Goal: Transaction & Acquisition: Purchase product/service

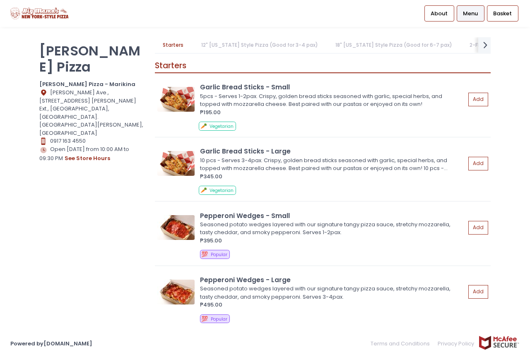
click at [77, 58] on p "[PERSON_NAME] Pizza" at bounding box center [91, 59] width 105 height 32
click at [78, 58] on p "[PERSON_NAME] Pizza" at bounding box center [91, 59] width 105 height 32
click at [446, 13] on span "About" at bounding box center [438, 14] width 17 height 8
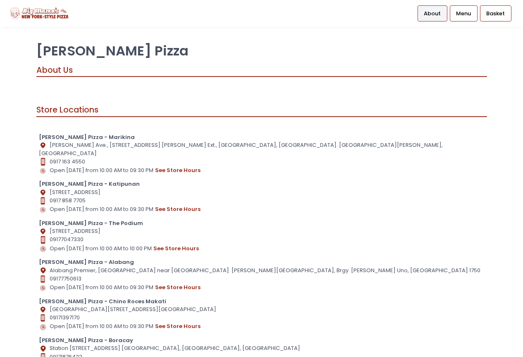
click at [113, 219] on b "[PERSON_NAME] Pizza - The Podium" at bounding box center [91, 223] width 104 height 8
drag, startPoint x: 55, startPoint y: 232, endPoint x: 76, endPoint y: 240, distance: 23.1
click at [67, 238] on div "[PERSON_NAME] Pizza - The Podium Location Created with Sketch. [STREET_ADDRESS]…" at bounding box center [262, 236] width 446 height 34
click at [175, 244] on button "see store hours" at bounding box center [176, 248] width 46 height 9
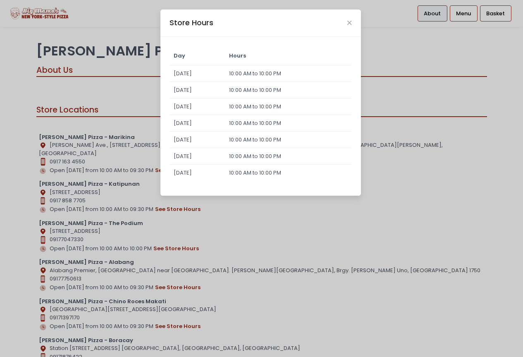
click at [415, 214] on div "Store Hours Day Hours [DATE] 10:00 AM to 10:00 PM [DATE] 10:00 AM to 10:00 PM […" at bounding box center [261, 178] width 523 height 357
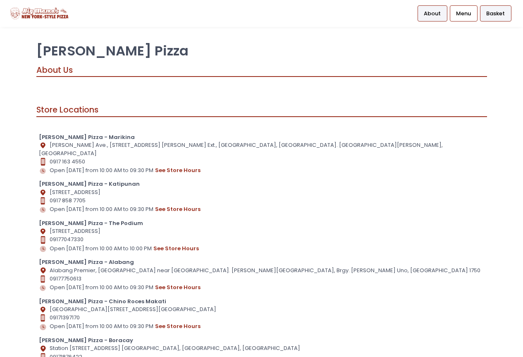
click at [487, 8] on div "Basket" at bounding box center [495, 13] width 31 height 16
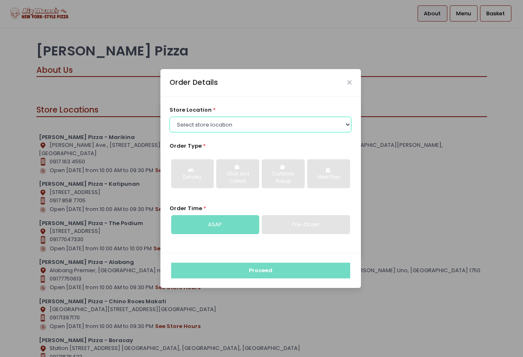
drag, startPoint x: 192, startPoint y: 117, endPoint x: 192, endPoint y: 124, distance: 7.4
click at [192, 116] on div "store location * Select store location [PERSON_NAME] Pizza - Marikina [PERSON_N…" at bounding box center [261, 119] width 182 height 26
select select "66e10073bad8f9de44176391"
click at [170, 117] on select "Select store location [PERSON_NAME] Pizza - Marikina [PERSON_NAME] Pizza - Kati…" at bounding box center [261, 125] width 182 height 16
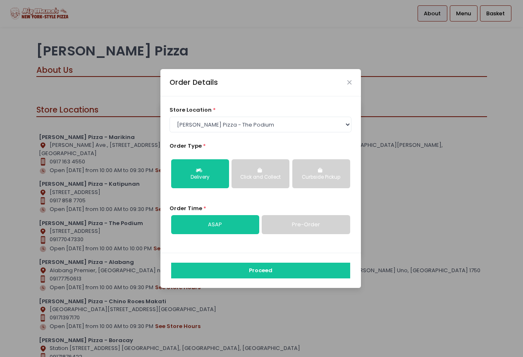
click at [288, 222] on link "Pre-Order" at bounding box center [306, 224] width 88 height 19
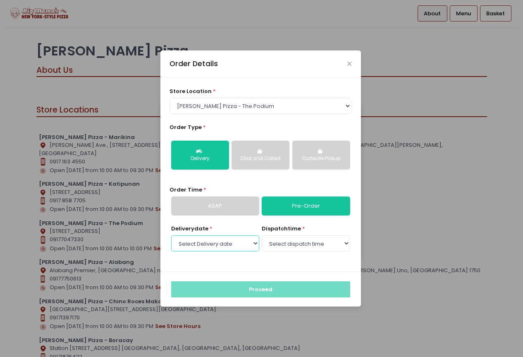
click at [223, 244] on select "Select Delivery date [DATE] [DATE] [DATE] [DATE] [DATE] [DATE]" at bounding box center [215, 243] width 88 height 16
select select "[DATE]"
click at [171, 235] on select "Select Delivery date [DATE] [DATE] [DATE] [DATE] [DATE] [DATE]" at bounding box center [215, 243] width 88 height 16
drag, startPoint x: 272, startPoint y: 254, endPoint x: 281, endPoint y: 249, distance: 10.7
click at [281, 249] on select "Select dispatch time 10:00 AM - 10:30 AM 10:30 AM - 11:00 AM 11:00 AM - 11:30 A…" at bounding box center [306, 243] width 88 height 16
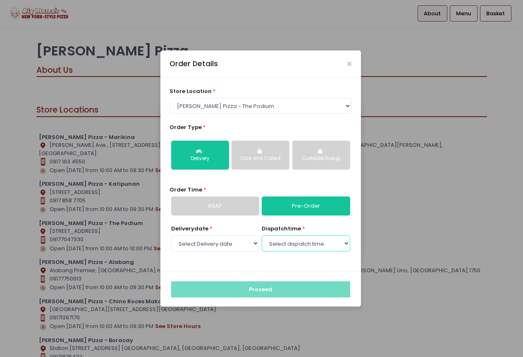
select select "15:00"
click at [262, 235] on select "Select dispatch time 10:00 AM - 10:30 AM 10:30 AM - 11:00 AM 11:00 AM - 11:30 A…" at bounding box center [306, 243] width 88 height 16
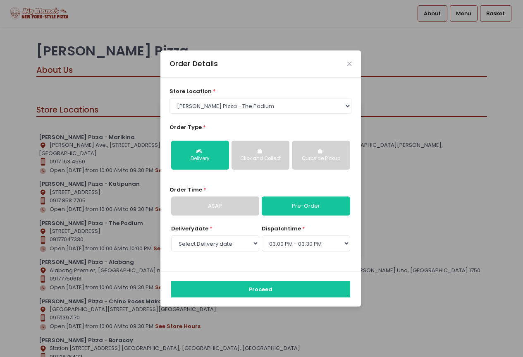
click at [272, 162] on div "Click and Collect" at bounding box center [261, 158] width 46 height 7
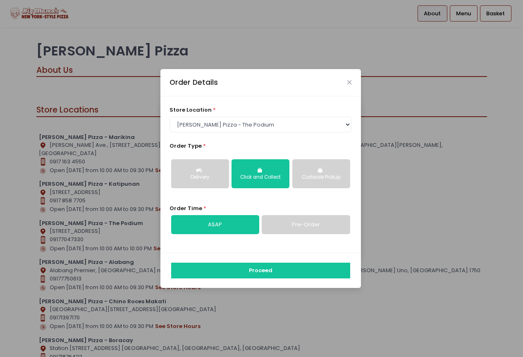
click at [302, 176] on div "Curbside Pickup" at bounding box center [321, 177] width 46 height 7
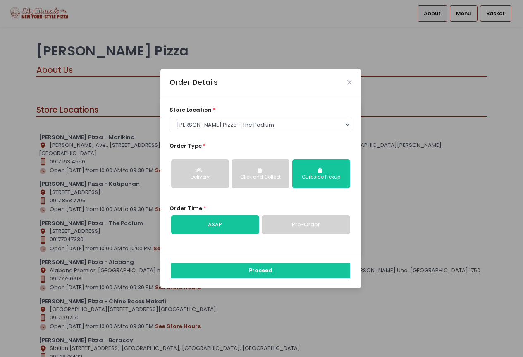
click at [298, 217] on link "Pre-Order" at bounding box center [306, 224] width 88 height 19
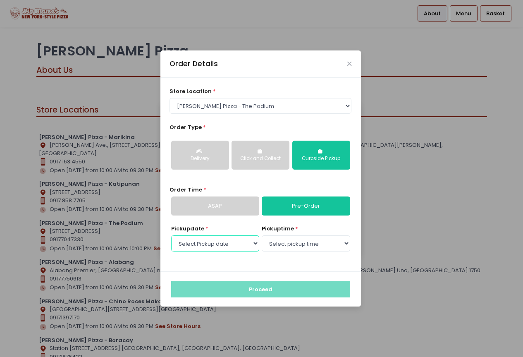
click at [236, 242] on select "Select Pickup date [DATE] [DATE] [DATE] [DATE] [DATE] [DATE]" at bounding box center [215, 243] width 88 height 16
select select "[DATE]"
click at [171, 235] on select "Select Pickup date [DATE] [DATE] [DATE] [DATE] [DATE] [DATE]" at bounding box center [215, 243] width 88 height 16
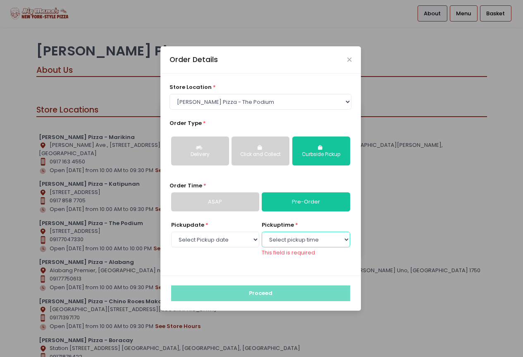
click at [290, 238] on select "Select pickup time 10:00 AM - 10:30 AM 10:30 AM - 11:00 AM 11:00 AM - 11:30 AM …" at bounding box center [306, 240] width 88 height 16
select select "15:00"
click at [262, 235] on select "Select pickup time 10:00 AM - 10:30 AM 10:30 AM - 11:00 AM 11:00 AM - 11:30 AM …" at bounding box center [306, 240] width 88 height 16
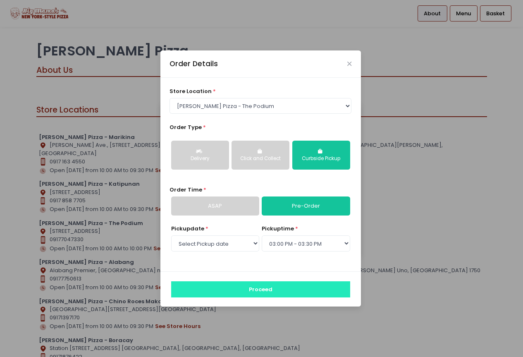
click at [262, 288] on button "Proceed" at bounding box center [260, 289] width 179 height 16
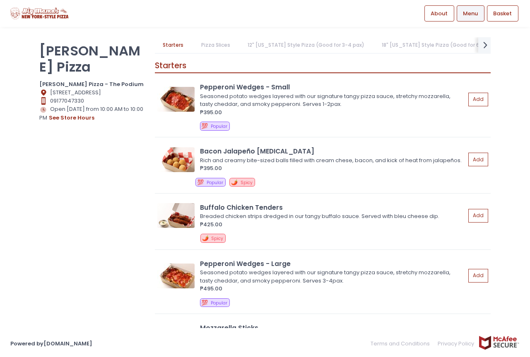
click at [389, 41] on link "18" [US_STATE] Style Pizza (Good for 6-7 pax)" at bounding box center [440, 45] width 133 height 16
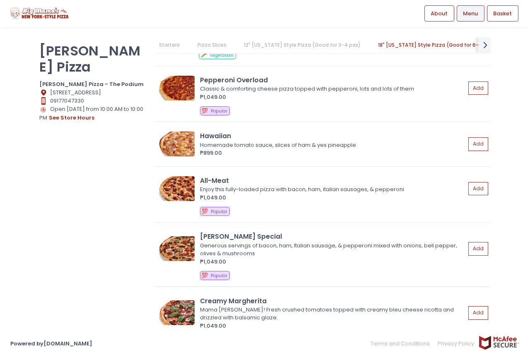
scroll to position [2647, 0]
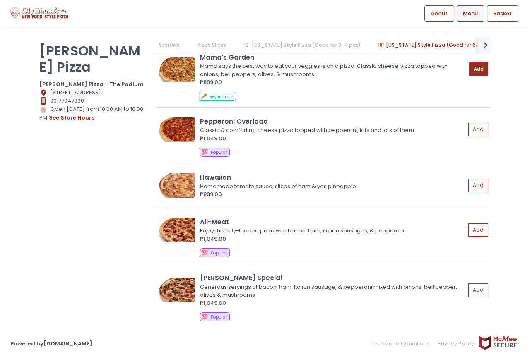
click at [471, 72] on button "Add" at bounding box center [478, 69] width 19 height 14
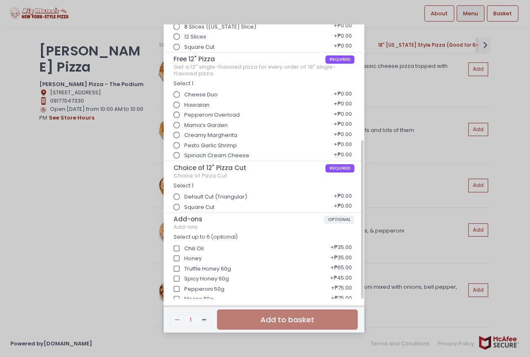
scroll to position [0, 0]
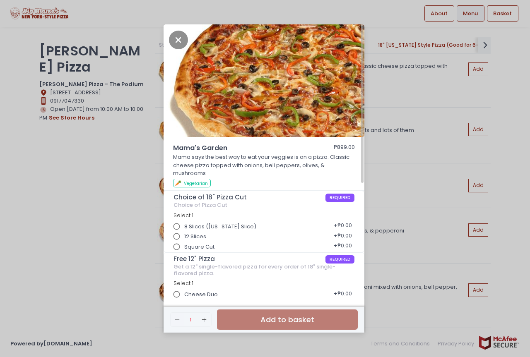
click at [87, 213] on div "Mama's Garden ₱899.00 Mama says the best way to eat your veggies is on a pizza.…" at bounding box center [265, 178] width 530 height 357
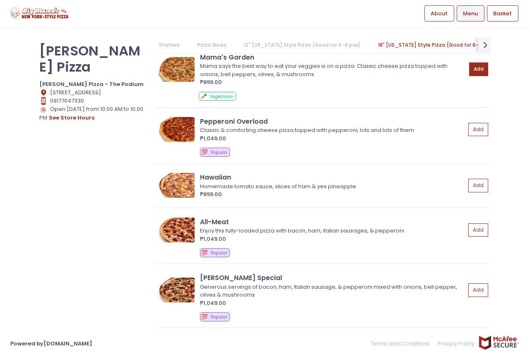
click at [475, 66] on button "Add" at bounding box center [478, 69] width 19 height 14
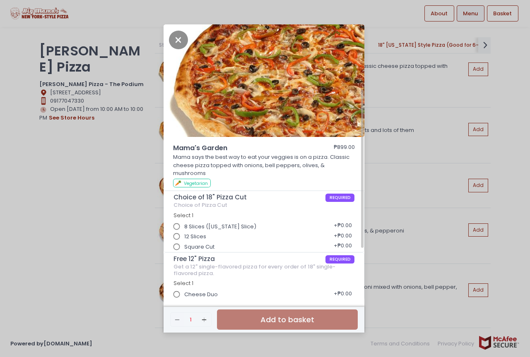
scroll to position [41, 0]
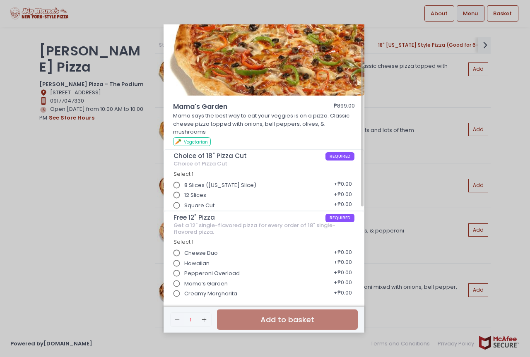
click at [206, 202] on span "Square Cut" at bounding box center [199, 206] width 30 height 8
click at [185, 198] on input "Square Cut" at bounding box center [177, 206] width 16 height 16
radio input "true"
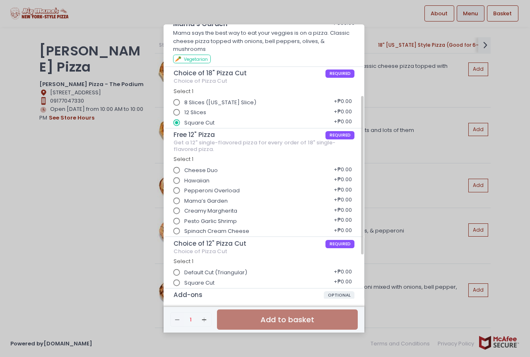
scroll to position [166, 0]
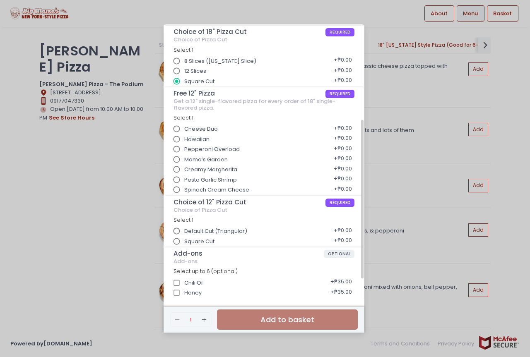
click at [220, 186] on span "Spinach Cream Cheese" at bounding box center [216, 190] width 65 height 8
click at [185, 184] on input "Spinach Cream Cheese" at bounding box center [177, 190] width 16 height 16
radio input "true"
click at [197, 238] on span "Square Cut" at bounding box center [199, 242] width 30 height 8
click at [185, 234] on input "Square Cut" at bounding box center [177, 242] width 16 height 16
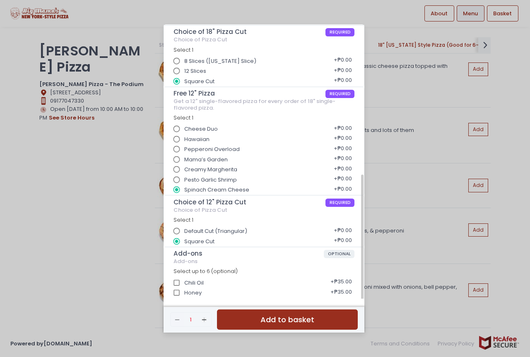
scroll to position [200, 0]
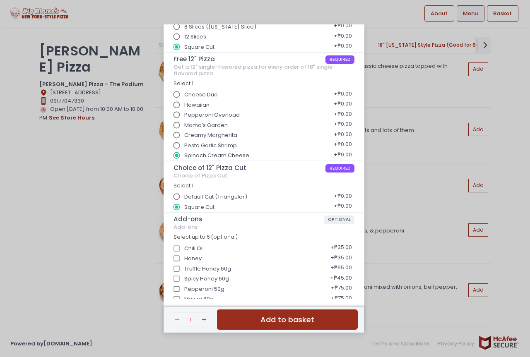
click at [268, 322] on button "Add to basket" at bounding box center [287, 320] width 141 height 20
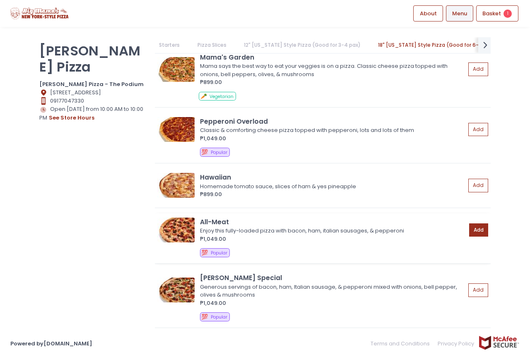
click at [471, 230] on button "Add" at bounding box center [478, 230] width 19 height 14
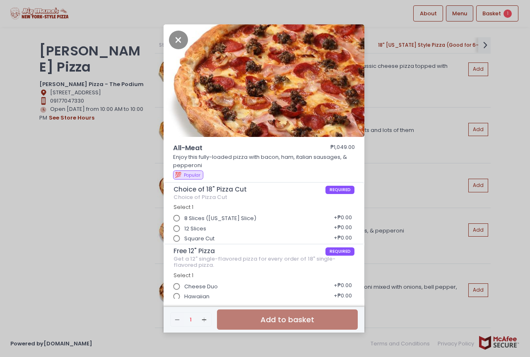
click at [213, 239] on span "Square Cut" at bounding box center [199, 239] width 30 height 8
click at [185, 239] on input "Square Cut" at bounding box center [177, 239] width 16 height 16
radio input "true"
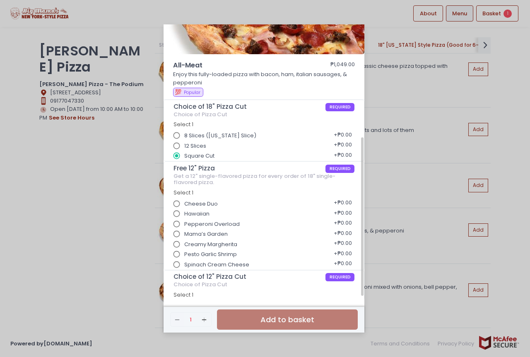
scroll to position [124, 0]
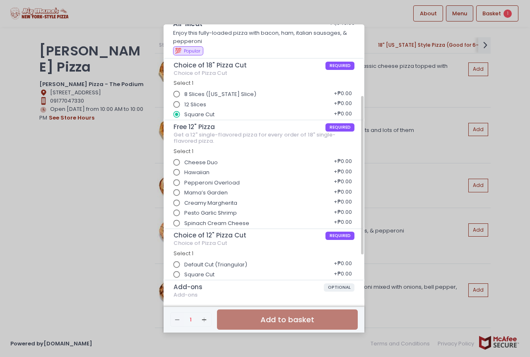
click at [214, 214] on span "Pesto Garlic Shrimp" at bounding box center [210, 213] width 53 height 8
click at [185, 214] on input "Pesto Garlic Shrimp" at bounding box center [177, 213] width 16 height 16
radio input "true"
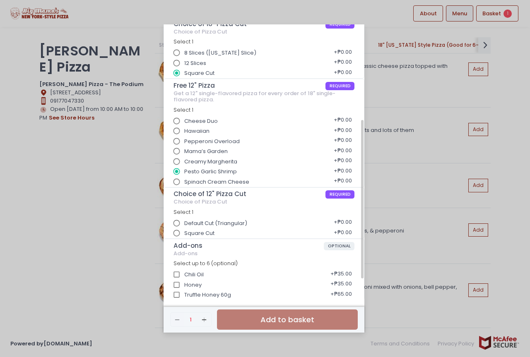
click at [199, 235] on span "Square Cut" at bounding box center [199, 233] width 30 height 8
click at [185, 235] on input "Square Cut" at bounding box center [177, 234] width 16 height 16
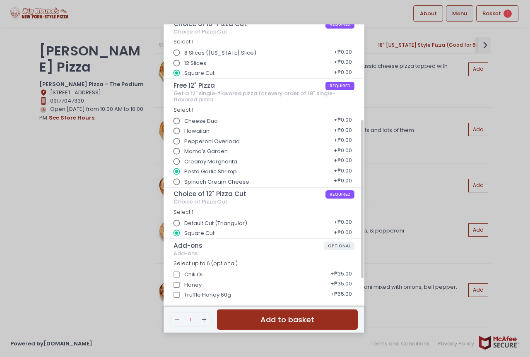
scroll to position [200, 0]
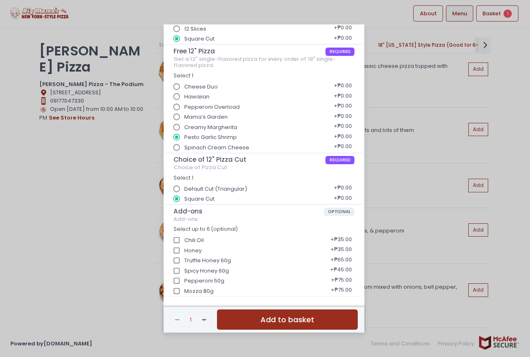
click at [274, 317] on button "Add to basket" at bounding box center [287, 320] width 141 height 20
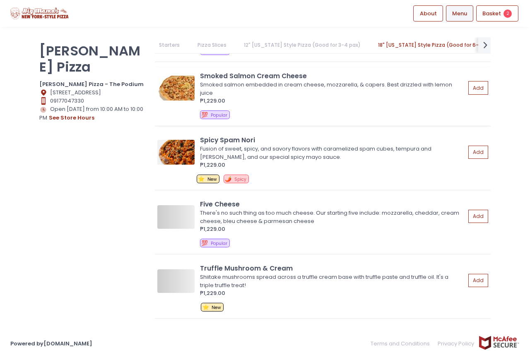
scroll to position [3143, 0]
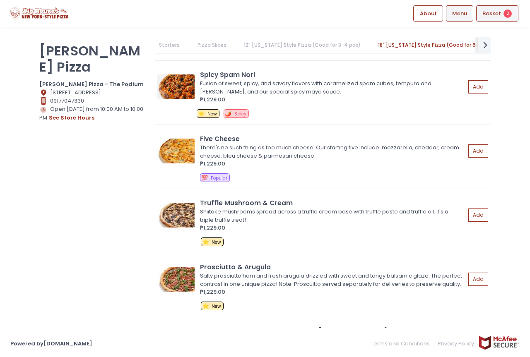
click at [512, 9] on div "Basket 2" at bounding box center [497, 13] width 42 height 16
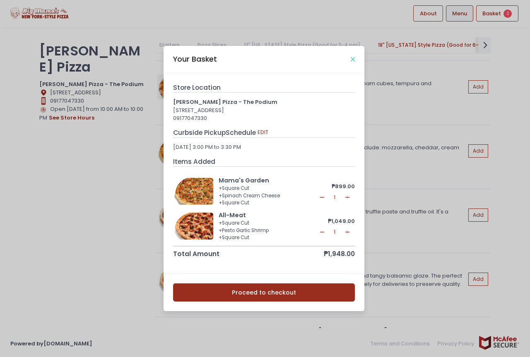
click at [353, 59] on icon "Close" at bounding box center [352, 59] width 4 height 6
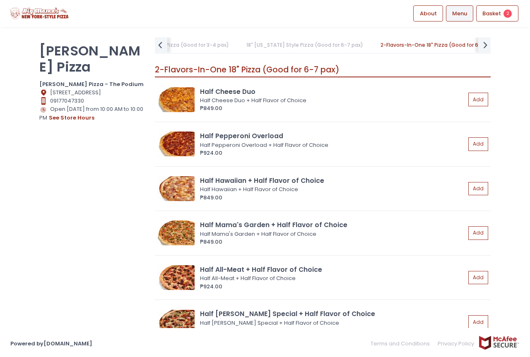
scroll to position [3640, 0]
click at [472, 228] on button "Add" at bounding box center [478, 233] width 19 height 14
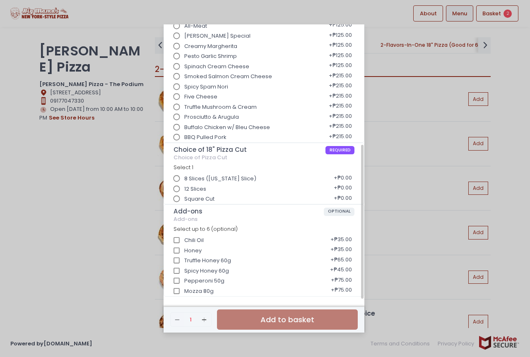
scroll to position [0, 0]
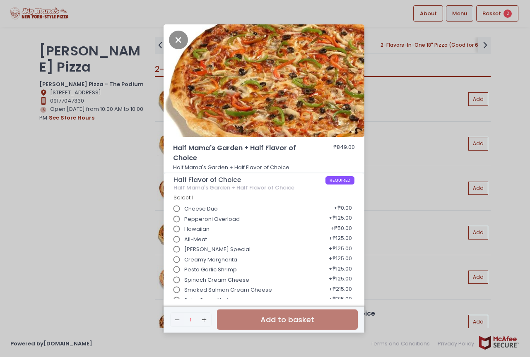
click at [127, 230] on div "Half Mama's Garden + Half Flavor of Choice ₱849.00 Half Mama's Garden + Half Fl…" at bounding box center [265, 178] width 530 height 357
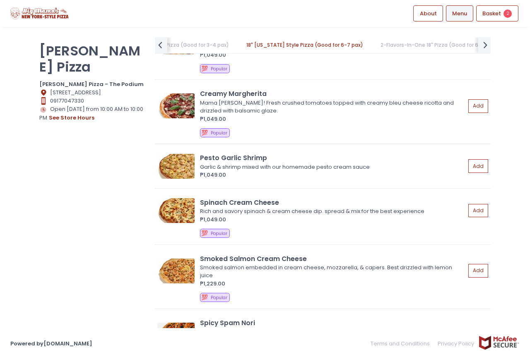
scroll to position [2936, 0]
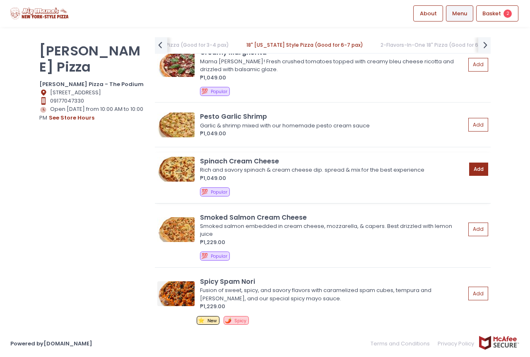
click at [473, 174] on button "Add" at bounding box center [478, 170] width 19 height 14
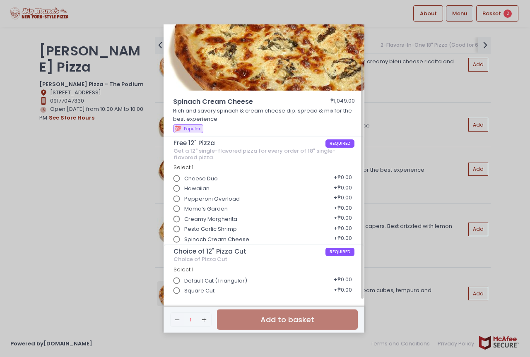
scroll to position [0, 0]
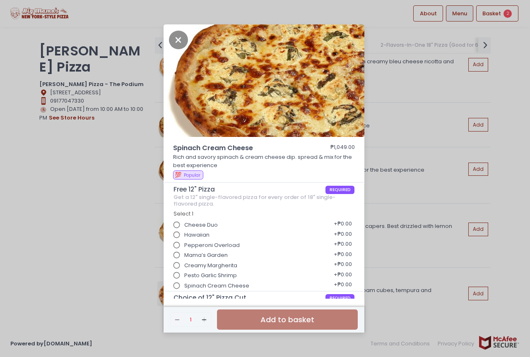
click at [101, 245] on div "Spinach Cream Cheese ₱1,049.00 Rich and savory spinach & cream cheese dip. spre…" at bounding box center [265, 178] width 530 height 357
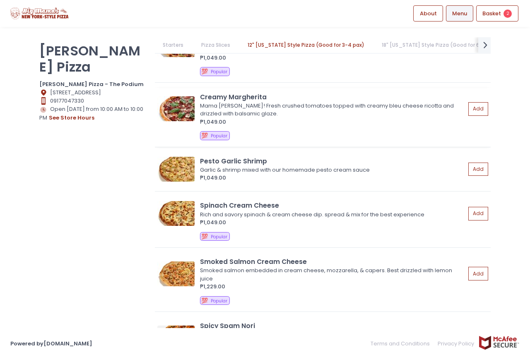
scroll to position [2895, 0]
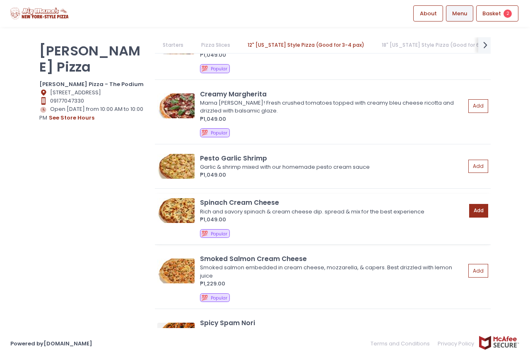
click at [474, 209] on button "Add" at bounding box center [478, 211] width 19 height 14
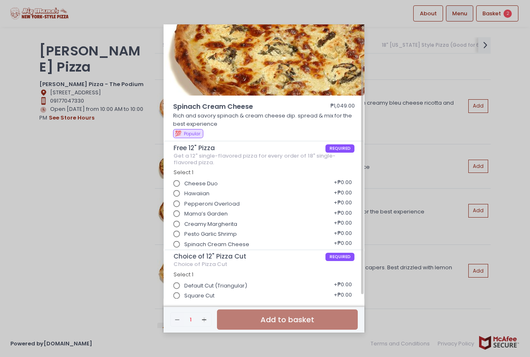
scroll to position [46, 0]
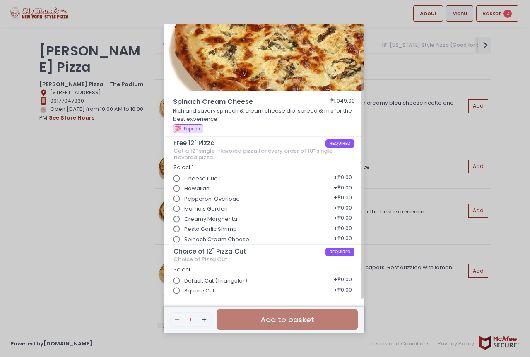
click at [210, 293] on span "Square Cut" at bounding box center [199, 291] width 30 height 8
click at [185, 293] on input "Square Cut" at bounding box center [177, 291] width 16 height 16
radio input "true"
click at [0, 228] on div "Spinach Cream Cheese ₱1,049.00 Rich and savory spinach & cream cheese dip. spre…" at bounding box center [265, 178] width 530 height 357
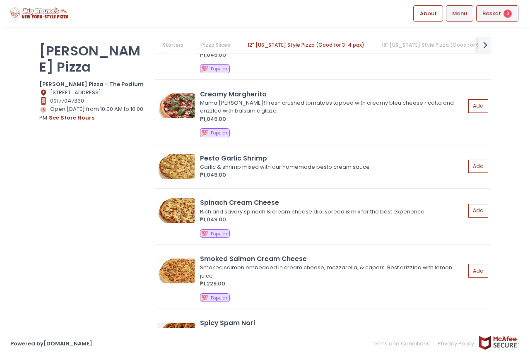
click at [493, 11] on span "Basket" at bounding box center [491, 14] width 19 height 8
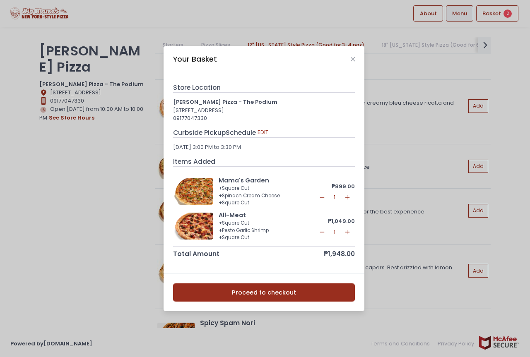
click at [109, 209] on div "Your Basket Store Location [PERSON_NAME] Pizza - The Podium [STREET_ADDRESS] 09…" at bounding box center [265, 178] width 530 height 357
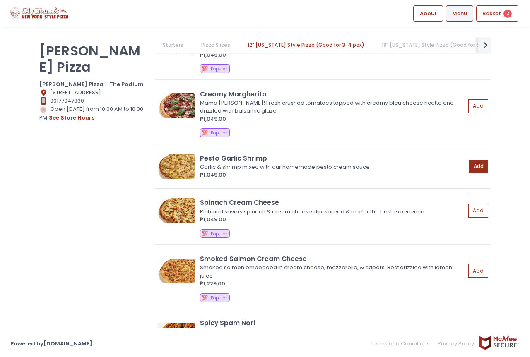
click at [475, 164] on button "Add" at bounding box center [478, 167] width 19 height 14
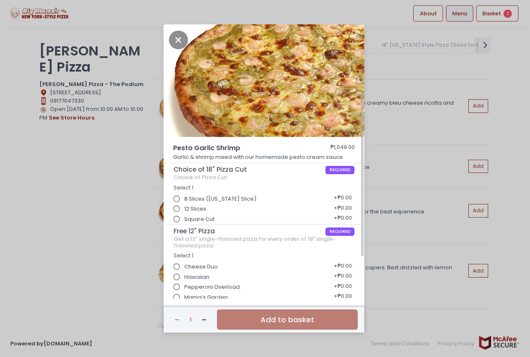
scroll to position [83, 0]
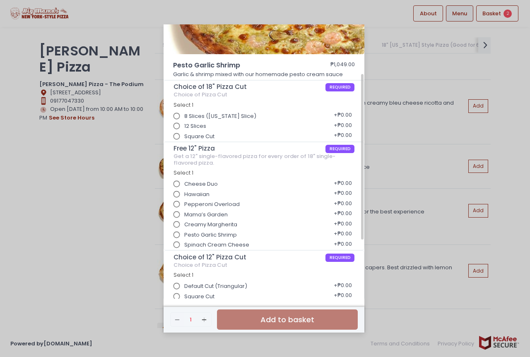
drag, startPoint x: 204, startPoint y: 139, endPoint x: 215, endPoint y: 150, distance: 16.4
click at [204, 138] on span "Square Cut" at bounding box center [199, 136] width 30 height 8
click at [185, 138] on input "Square Cut" at bounding box center [177, 137] width 16 height 16
radio input "true"
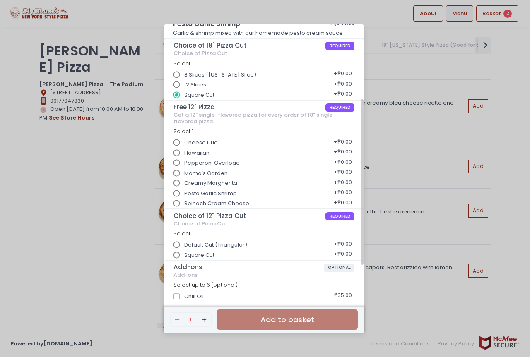
click at [226, 162] on span "Pepperoni Overload" at bounding box center [211, 163] width 55 height 8
click at [185, 162] on input "Pepperoni Overload" at bounding box center [177, 163] width 16 height 16
radio input "true"
click at [208, 253] on span "Square Cut" at bounding box center [199, 255] width 30 height 8
click at [185, 253] on input "Square Cut" at bounding box center [177, 255] width 16 height 16
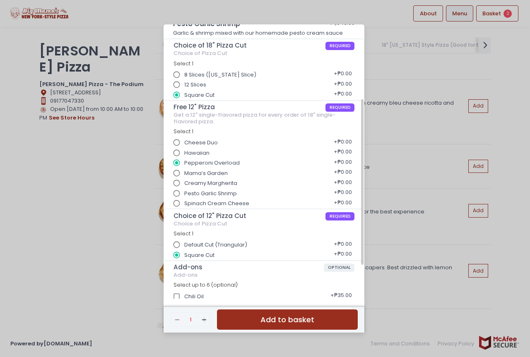
scroll to position [180, 0]
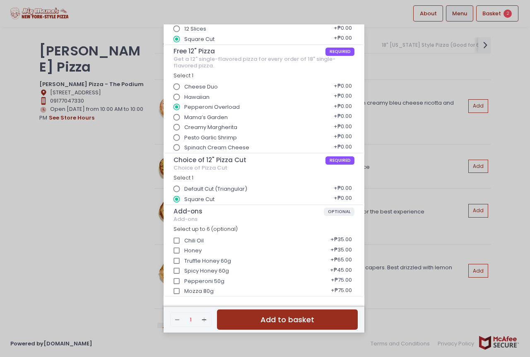
click at [283, 317] on button "Add to basket" at bounding box center [287, 320] width 141 height 20
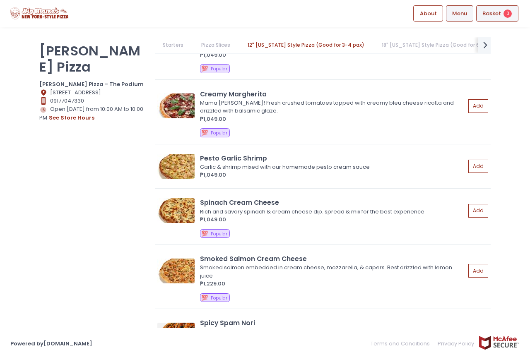
click at [493, 14] on span "Basket" at bounding box center [491, 14] width 19 height 8
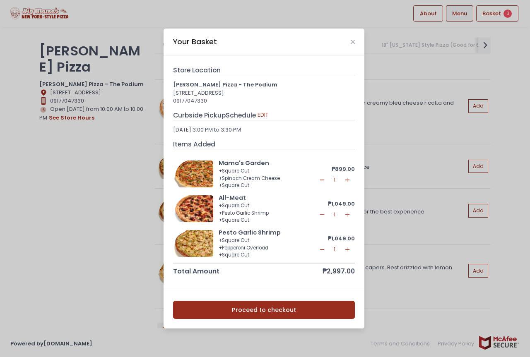
click at [245, 211] on div "+ Pesto Garlic Shrimp" at bounding box center [267, 213] width 98 height 7
click at [208, 211] on div at bounding box center [193, 208] width 41 height 27
click at [223, 198] on div "All-Meat" at bounding box center [267, 198] width 98 height 9
click at [204, 206] on div at bounding box center [193, 208] width 41 height 27
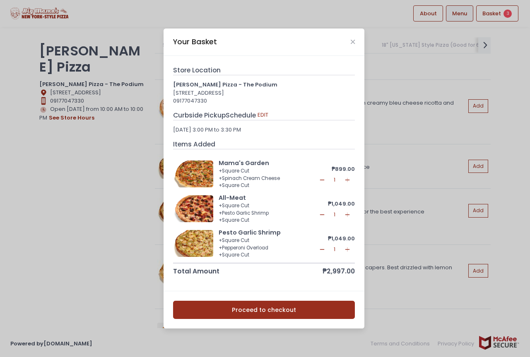
click at [325, 214] on icon "Remove Created with Sketch." at bounding box center [322, 214] width 7 height 7
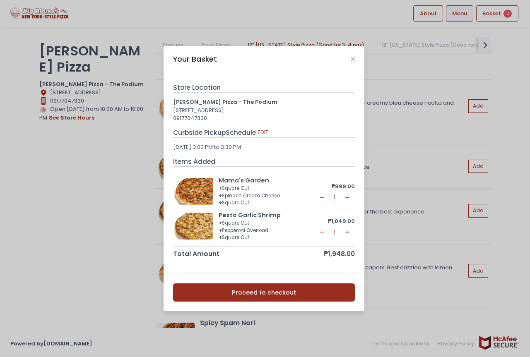
click at [355, 57] on div "Your Basket" at bounding box center [263, 59] width 201 height 27
click at [352, 60] on icon "Close" at bounding box center [352, 59] width 4 height 6
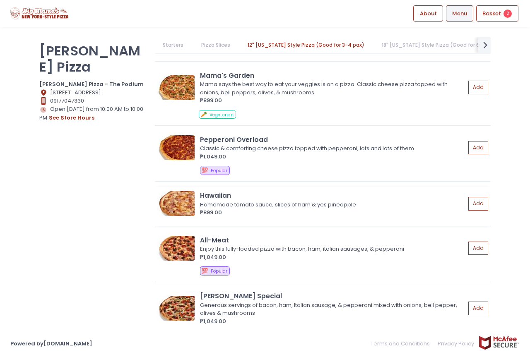
scroll to position [2605, 0]
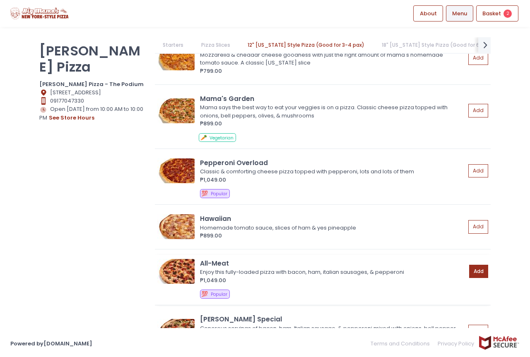
click at [474, 267] on button "Add" at bounding box center [478, 272] width 19 height 14
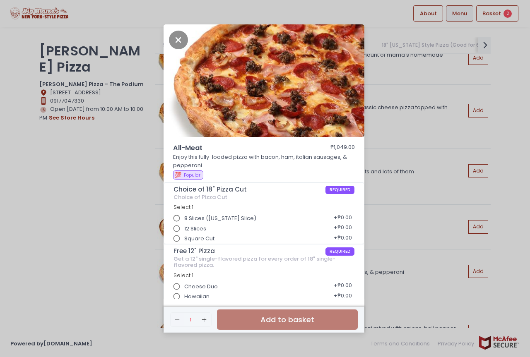
click at [190, 239] on span "Square Cut" at bounding box center [199, 239] width 30 height 8
click at [185, 239] on input "Square Cut" at bounding box center [177, 239] width 16 height 16
radio input "true"
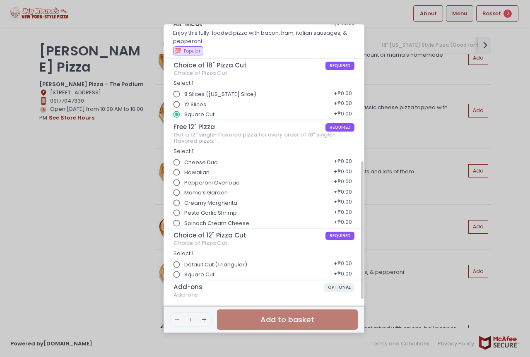
scroll to position [166, 0]
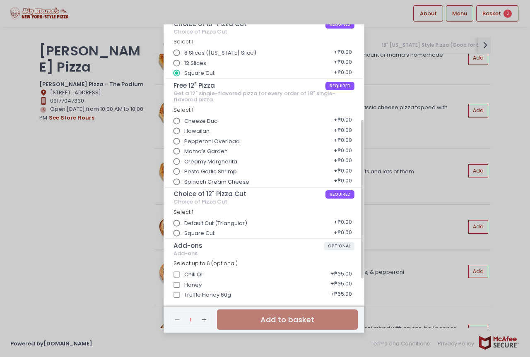
click at [190, 181] on span "Spinach Cream Cheese" at bounding box center [216, 182] width 65 height 8
click at [185, 181] on input "Spinach Cream Cheese" at bounding box center [177, 182] width 16 height 16
radio input "true"
click at [203, 231] on span "Square Cut" at bounding box center [199, 233] width 30 height 8
click at [185, 231] on input "Square Cut" at bounding box center [177, 234] width 16 height 16
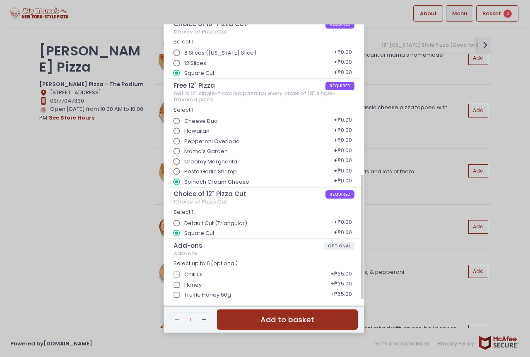
scroll to position [200, 0]
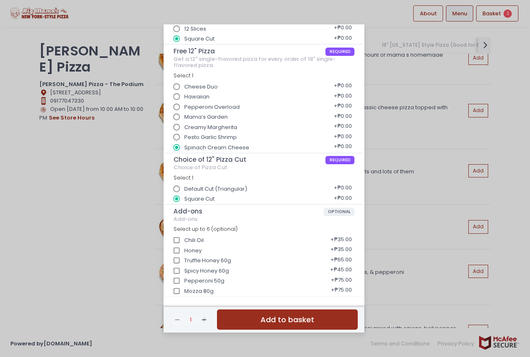
click at [266, 323] on button "Add to basket" at bounding box center [287, 320] width 141 height 20
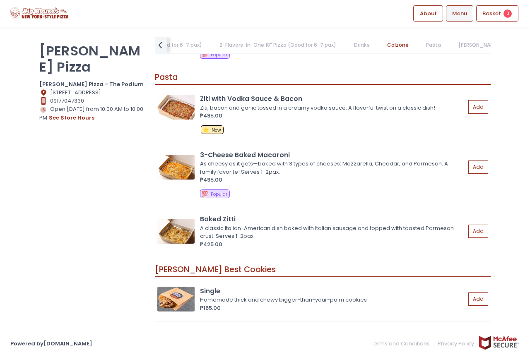
scroll to position [4966, 0]
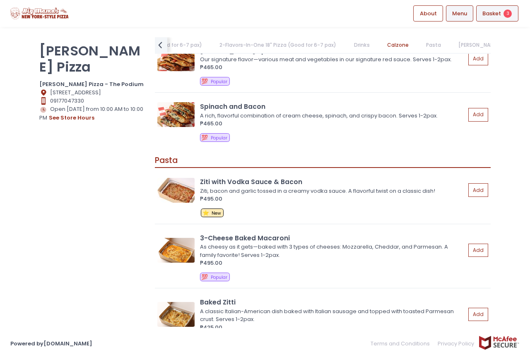
click at [506, 19] on div "Basket 3" at bounding box center [497, 13] width 42 height 16
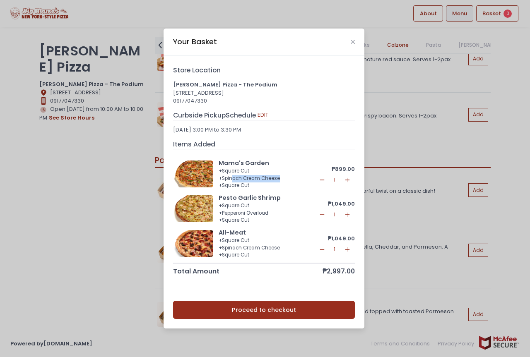
drag, startPoint x: 235, startPoint y: 178, endPoint x: 286, endPoint y: 176, distance: 51.8
click at [286, 176] on div "+ Spinach Cream Cheese" at bounding box center [267, 178] width 98 height 7
drag, startPoint x: 261, startPoint y: 211, endPoint x: 290, endPoint y: 211, distance: 29.0
click at [288, 210] on div "+ Pepperoni Overload" at bounding box center [267, 213] width 98 height 7
drag, startPoint x: 221, startPoint y: 178, endPoint x: 285, endPoint y: 190, distance: 65.6
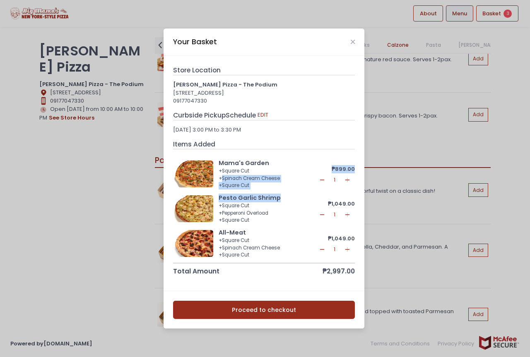
click at [285, 190] on div "Mama's Garden + Square Cut + Spinach Cream Cheese + Square Cut ₱899.00 Remove C…" at bounding box center [264, 209] width 182 height 108
click at [276, 138] on div "Store Location [PERSON_NAME] Pizza - The Podium [STREET_ADDRESS] 09177047330 Cu…" at bounding box center [264, 170] width 182 height 211
drag, startPoint x: 244, startPoint y: 179, endPoint x: 297, endPoint y: 180, distance: 53.4
click at [297, 180] on div "+ Spinach Cream Cheese" at bounding box center [267, 178] width 98 height 7
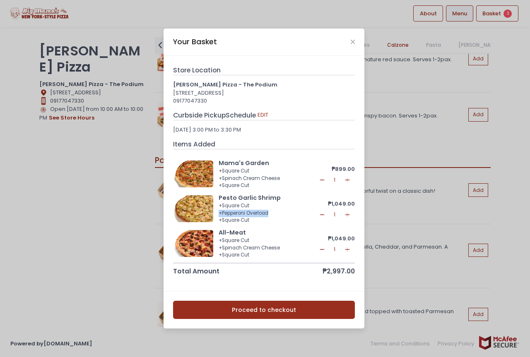
drag, startPoint x: 219, startPoint y: 211, endPoint x: 272, endPoint y: 213, distance: 53.0
click at [272, 213] on div "+ Pepperoni Overload" at bounding box center [267, 213] width 98 height 7
drag, startPoint x: 219, startPoint y: 178, endPoint x: 190, endPoint y: 206, distance: 40.4
click at [286, 182] on div "+ Spinach Cream Cheese" at bounding box center [267, 178] width 98 height 7
drag, startPoint x: 217, startPoint y: 216, endPoint x: 273, endPoint y: 209, distance: 56.3
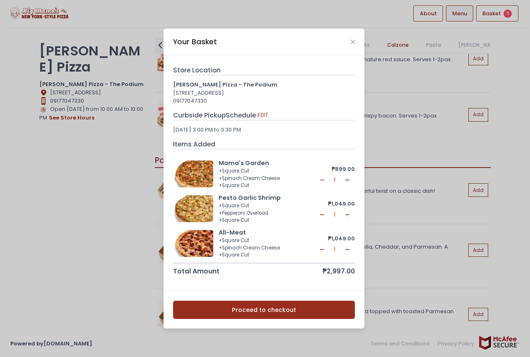
click at [273, 209] on div "Pesto Garlic Shrimp + Square Cut + Pepperoni Overload + Square Cut ₱1,049.00 Re…" at bounding box center [264, 209] width 182 height 31
click at [274, 221] on div "+ Square Cut" at bounding box center [267, 220] width 98 height 7
drag, startPoint x: 173, startPoint y: 41, endPoint x: 215, endPoint y: 38, distance: 41.9
click at [215, 38] on div "Your Basket" at bounding box center [195, 41] width 44 height 11
click at [223, 41] on div "Your Basket" at bounding box center [263, 42] width 201 height 27
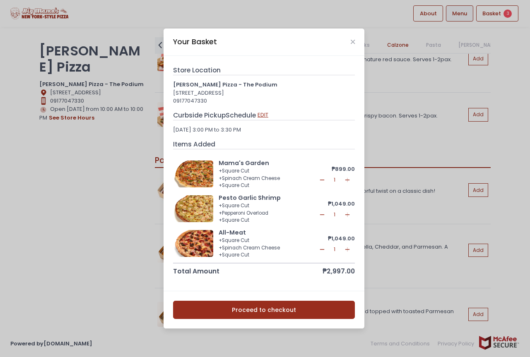
click at [263, 114] on button "EDIT" at bounding box center [263, 114] width 12 height 9
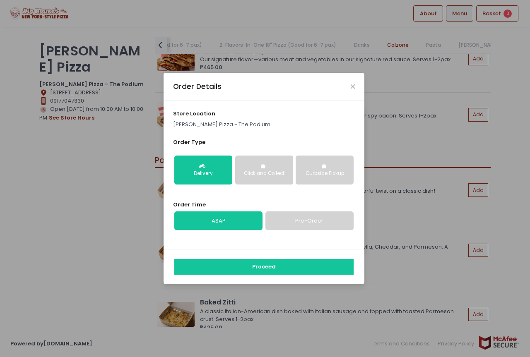
click at [259, 173] on div "Click and Collect" at bounding box center [264, 173] width 46 height 7
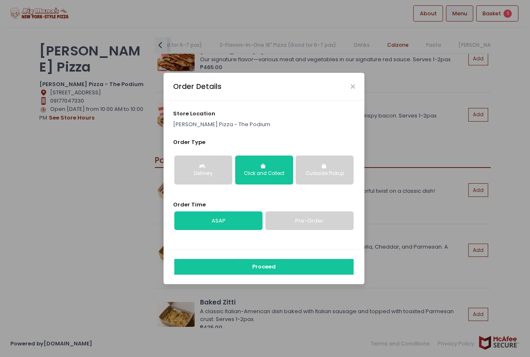
click at [274, 220] on link "Pre-Order" at bounding box center [309, 220] width 88 height 19
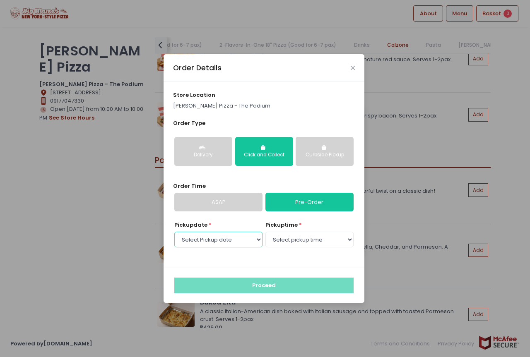
click at [244, 239] on select "Select Pickup date [DATE] [DATE] [DATE] [DATE] [DATE] [DATE]" at bounding box center [218, 240] width 88 height 16
select select "[DATE]"
click at [174, 232] on select "Select Pickup date [DATE] [DATE] [DATE] [DATE] [DATE] [DATE]" at bounding box center [218, 240] width 88 height 16
drag, startPoint x: 292, startPoint y: 250, endPoint x: 288, endPoint y: 267, distance: 18.3
click at [293, 241] on select "Select pickup time 10:00 AM - 10:30 AM 10:30 AM - 11:00 AM 11:00 AM - 11:30 AM …" at bounding box center [309, 240] width 88 height 16
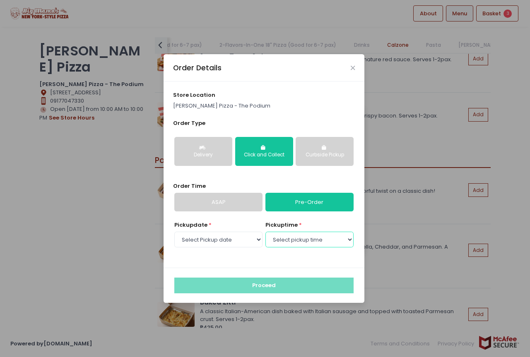
select select "15:00"
click at [265, 232] on select "Select pickup time 10:00 AM - 10:30 AM 10:30 AM - 11:00 AM 11:00 AM - 11:30 AM …" at bounding box center [309, 240] width 88 height 16
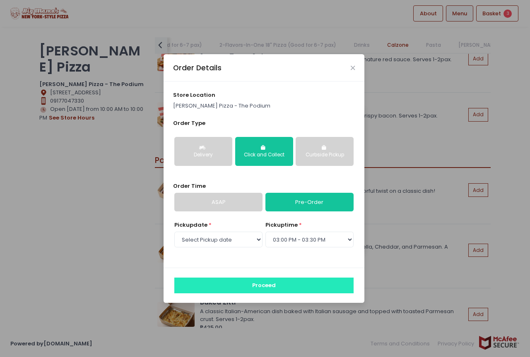
click at [280, 283] on button "Proceed" at bounding box center [263, 286] width 179 height 16
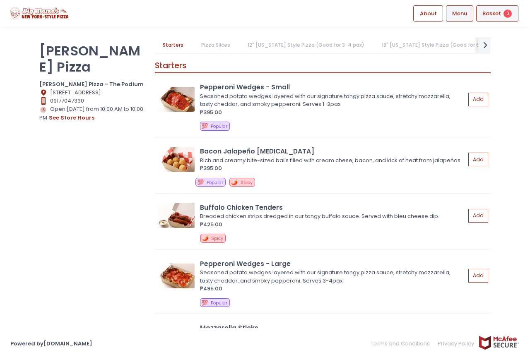
click at [496, 13] on span "Basket" at bounding box center [491, 14] width 19 height 8
